Goal: Task Accomplishment & Management: Manage account settings

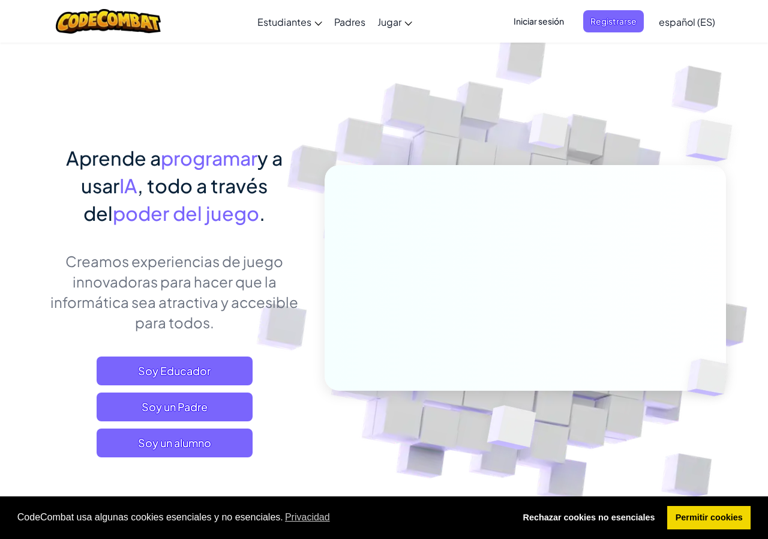
click at [552, 20] on span "Iniciar sesión" at bounding box center [538, 21] width 65 height 22
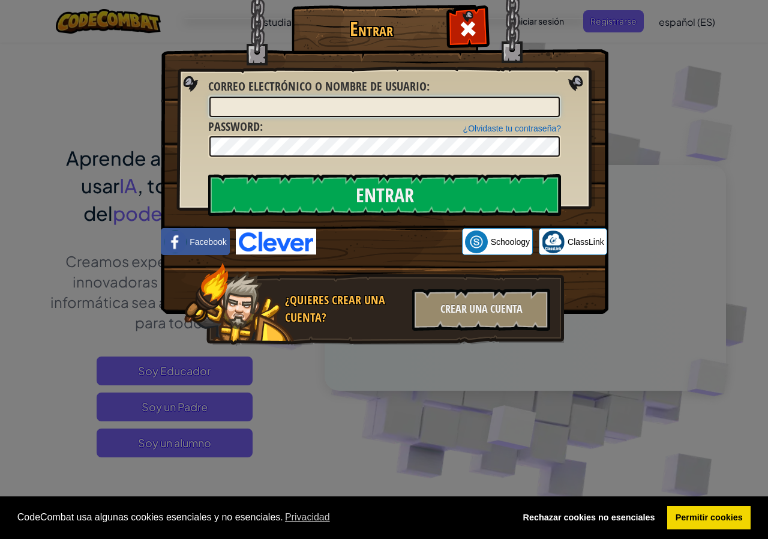
click at [341, 106] on input "Correo electrónico o nombre de usuario :" at bounding box center [384, 107] width 350 height 20
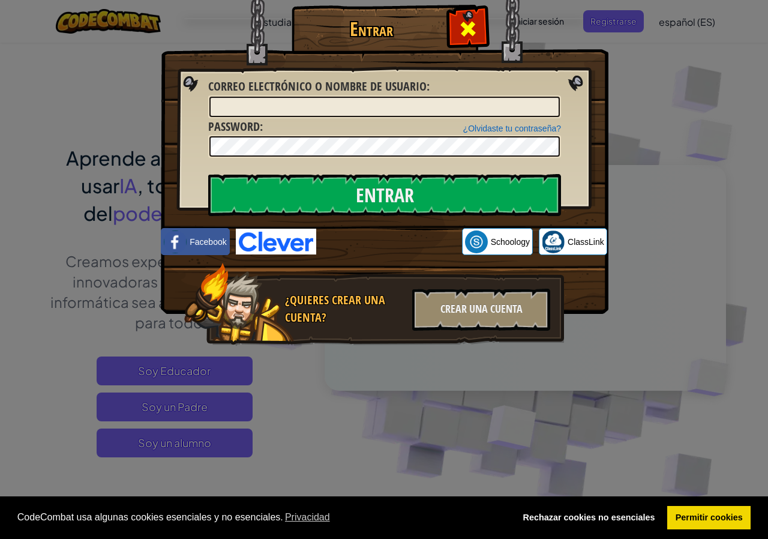
click at [482, 36] on div at bounding box center [468, 27] width 38 height 38
